Goal: Check status: Check status

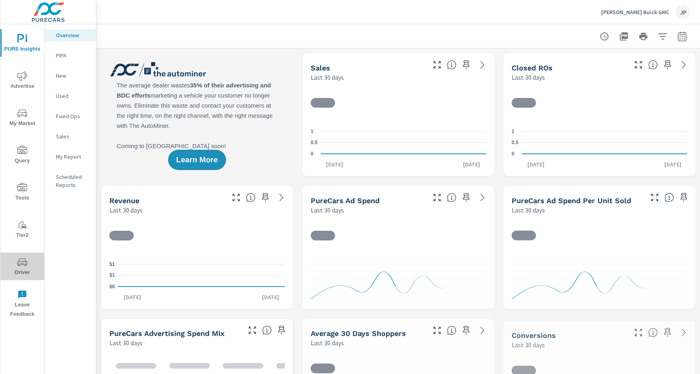
click at [22, 261] on icon "nav menu" at bounding box center [22, 263] width 10 height 8
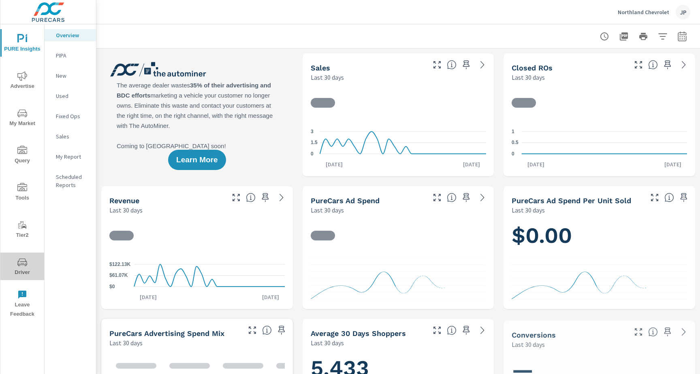
click at [13, 267] on span "Driver" at bounding box center [22, 268] width 39 height 20
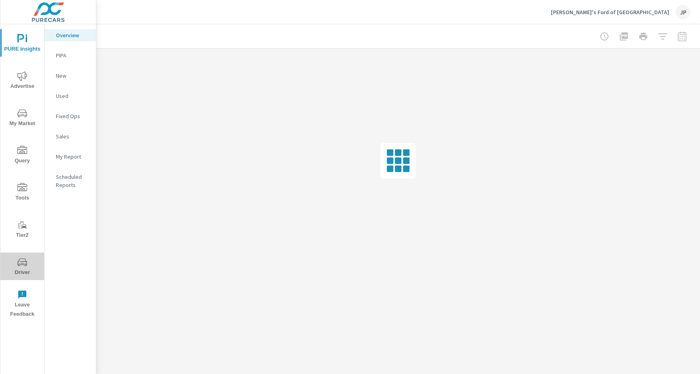
click at [26, 257] on button "Driver" at bounding box center [22, 267] width 44 height 28
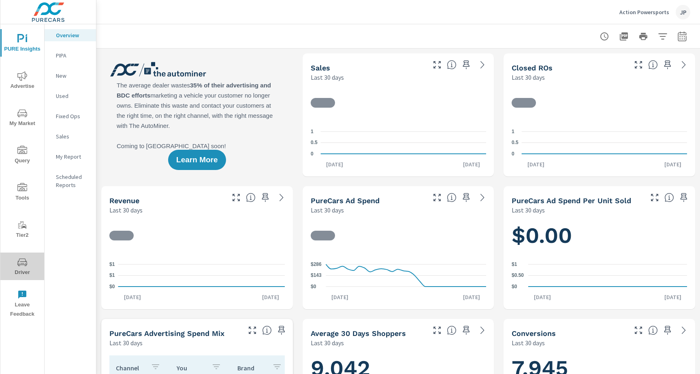
click at [15, 274] on span "Driver" at bounding box center [22, 268] width 39 height 20
